Goal: Subscribe to service/newsletter

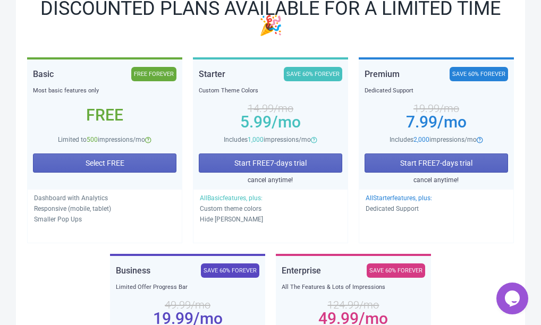
scroll to position [181, 0]
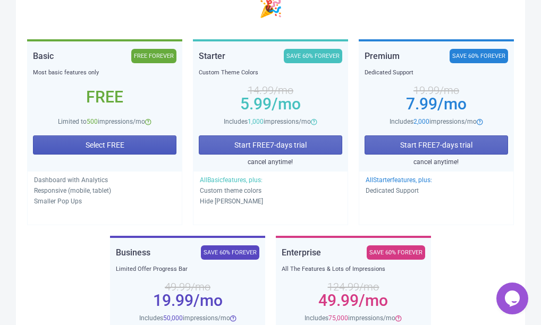
click at [86, 136] on button "Select FREE" at bounding box center [104, 144] width 143 height 19
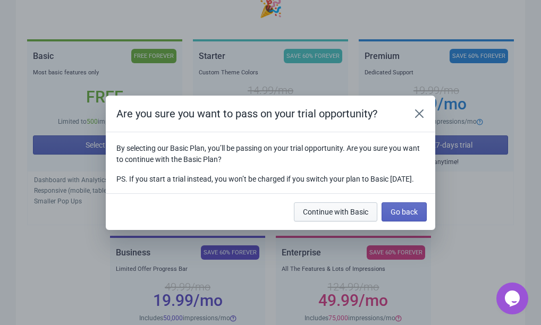
click at [357, 216] on span "Continue with Basic" at bounding box center [335, 212] width 65 height 8
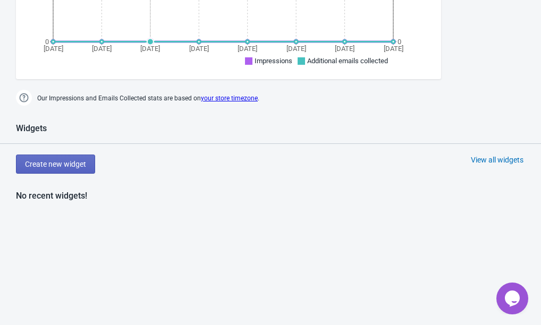
scroll to position [432, 0]
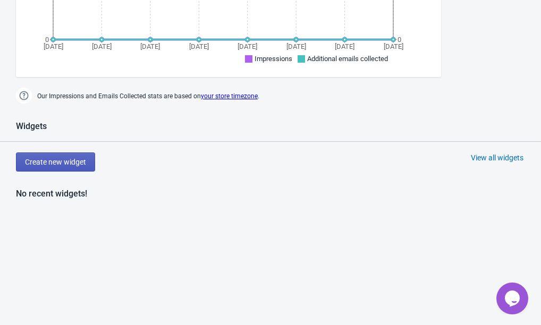
click at [62, 163] on span "Create new widget" at bounding box center [55, 162] width 61 height 8
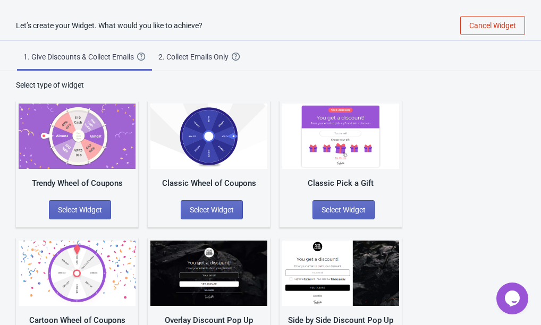
click at [186, 59] on div "2. Collect Emails Only" at bounding box center [194, 57] width 73 height 11
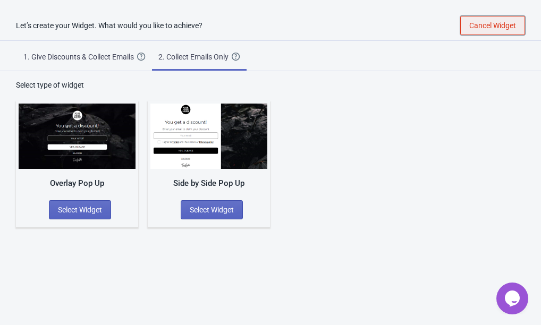
click at [499, 23] on span "Cancel Widget" at bounding box center [492, 25] width 47 height 8
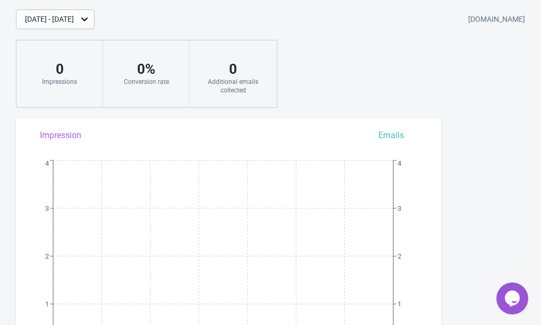
scroll to position [122, 0]
